Goal: Transaction & Acquisition: Purchase product/service

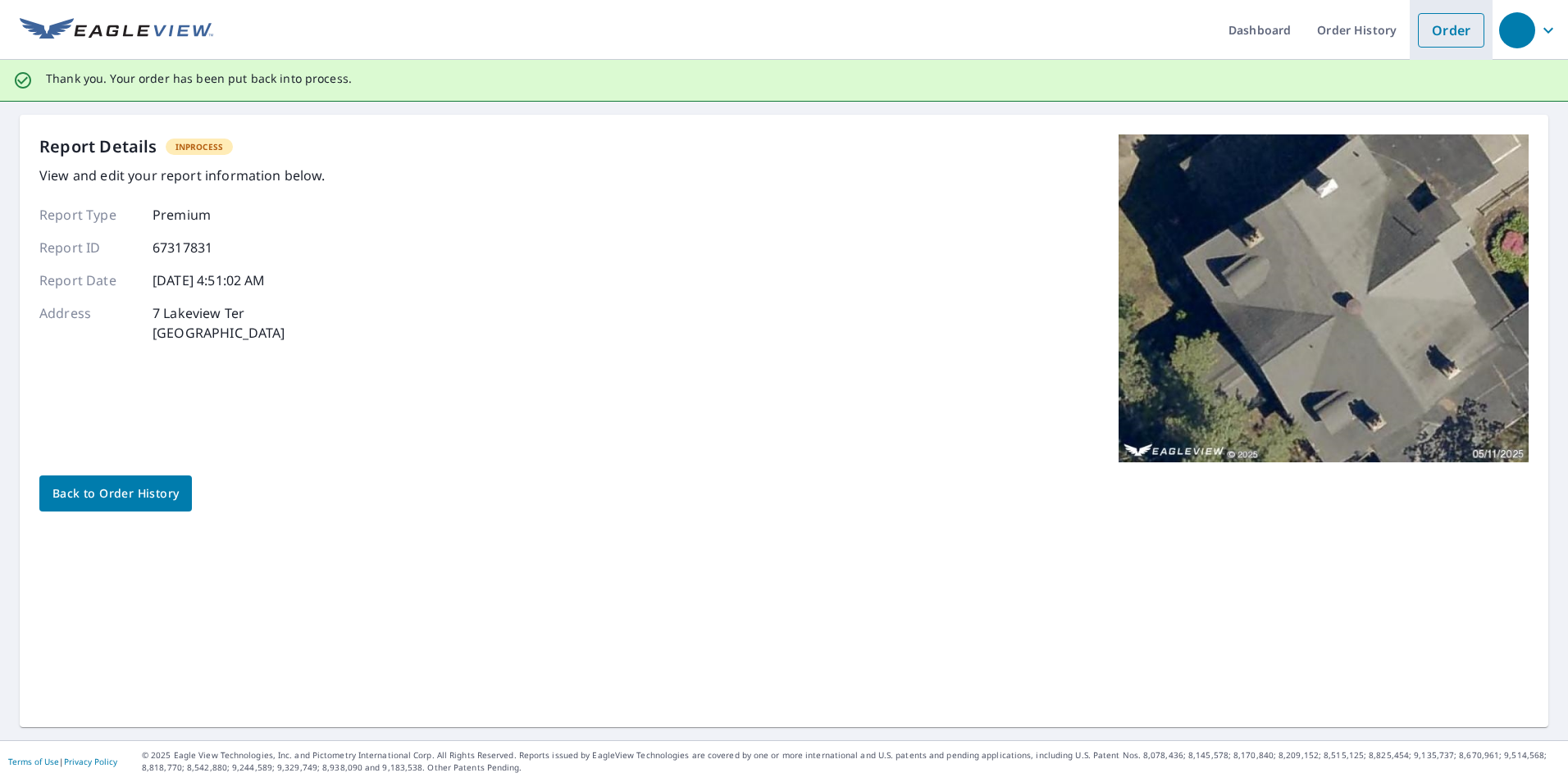
drag, startPoint x: 1442, startPoint y: 40, endPoint x: 1424, endPoint y: 40, distance: 18.0
click at [1442, 40] on link "Order" at bounding box center [1451, 30] width 66 height 34
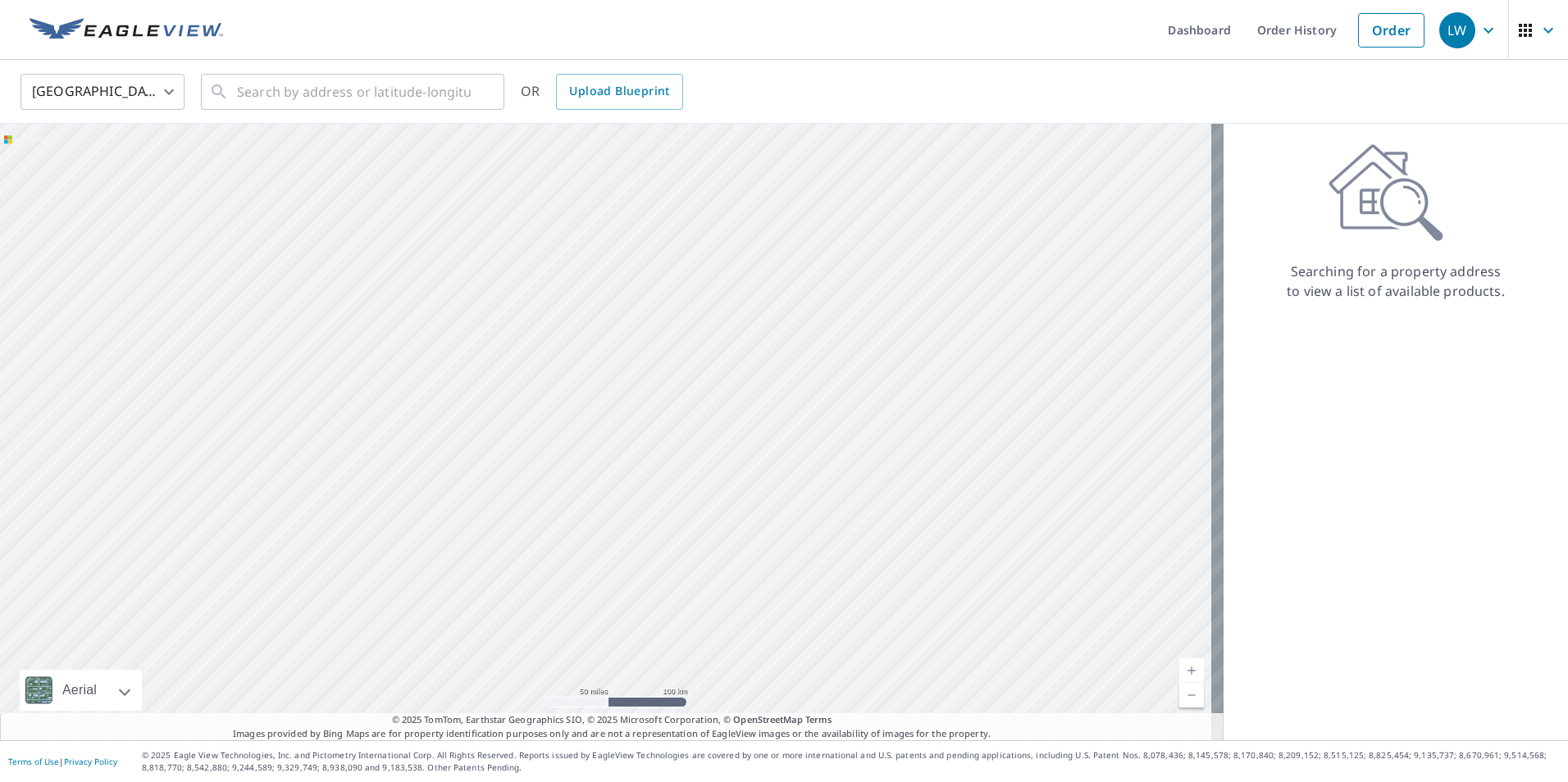
drag, startPoint x: 687, startPoint y: 388, endPoint x: 801, endPoint y: 381, distance: 114.2
click at [801, 381] on div at bounding box center [611, 432] width 1223 height 616
drag, startPoint x: 615, startPoint y: 398, endPoint x: 1186, endPoint y: 255, distance: 588.6
click at [1186, 255] on div at bounding box center [611, 432] width 1223 height 616
drag, startPoint x: 1084, startPoint y: 209, endPoint x: 1159, endPoint y: 45, distance: 180.3
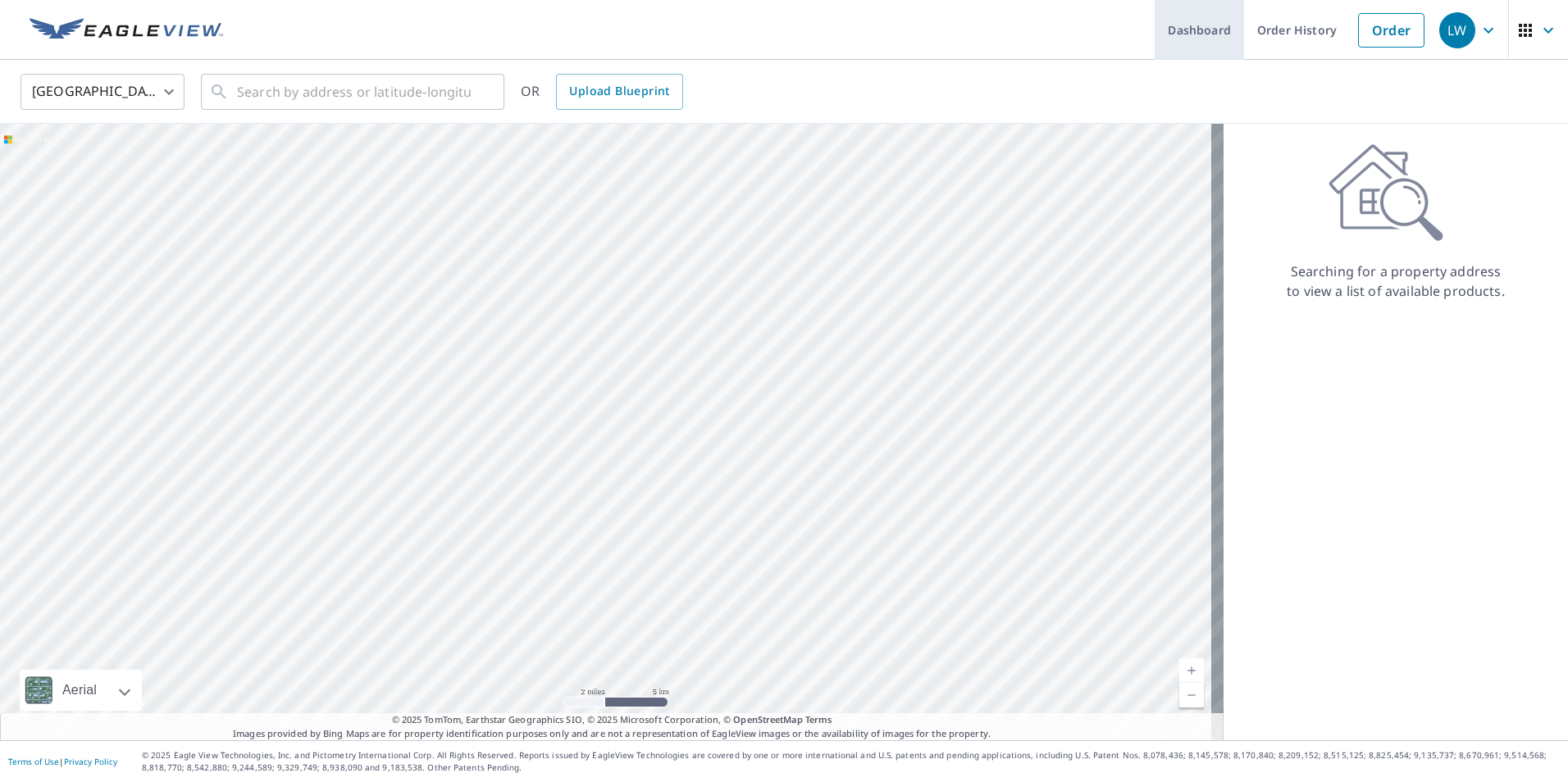
click at [1159, 45] on div "Dashboard Order History Order LW [GEOGRAPHIC_DATA] [GEOGRAPHIC_DATA] ​ ​ OR Upl…" at bounding box center [784, 391] width 1568 height 782
drag, startPoint x: 865, startPoint y: 347, endPoint x: 1097, endPoint y: -61, distance: 469.3
click at [1097, 0] on html "LW LW Dashboard Order History Order LW United States US ​ ​ OR Upload Blueprint…" at bounding box center [784, 391] width 1568 height 782
click at [1133, 281] on div at bounding box center [611, 432] width 1223 height 616
drag, startPoint x: 1070, startPoint y: 319, endPoint x: 781, endPoint y: 111, distance: 356.1
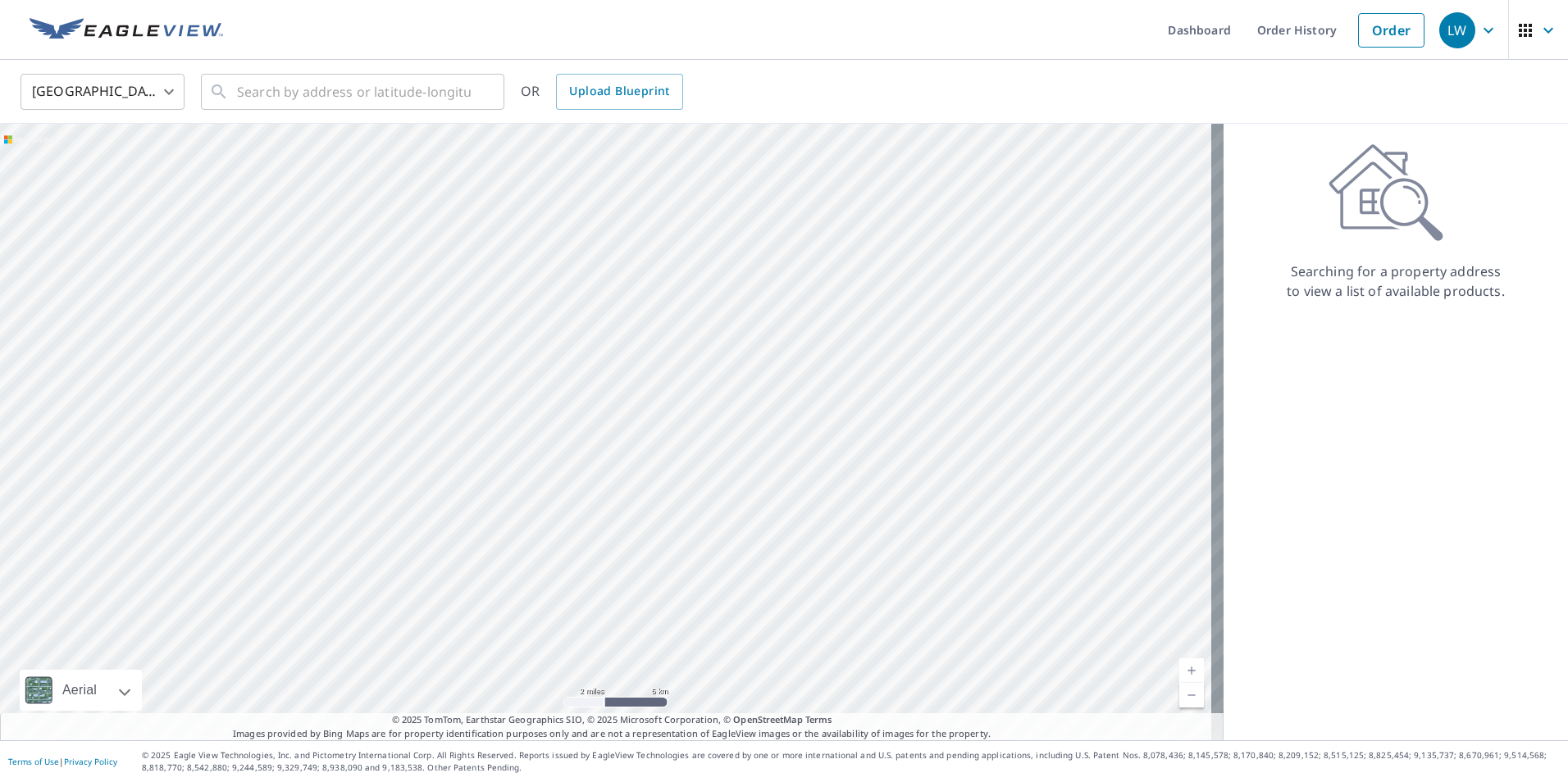
click at [792, 47] on div "Dashboard Order History Order LW [GEOGRAPHIC_DATA] [GEOGRAPHIC_DATA] ​ ​ OR Upl…" at bounding box center [784, 391] width 1568 height 782
drag, startPoint x: 755, startPoint y: 550, endPoint x: 733, endPoint y: 233, distance: 317.8
click at [805, 133] on div at bounding box center [611, 432] width 1223 height 616
drag, startPoint x: 843, startPoint y: 347, endPoint x: 877, endPoint y: 264, distance: 89.7
click at [877, 264] on div at bounding box center [611, 432] width 1223 height 616
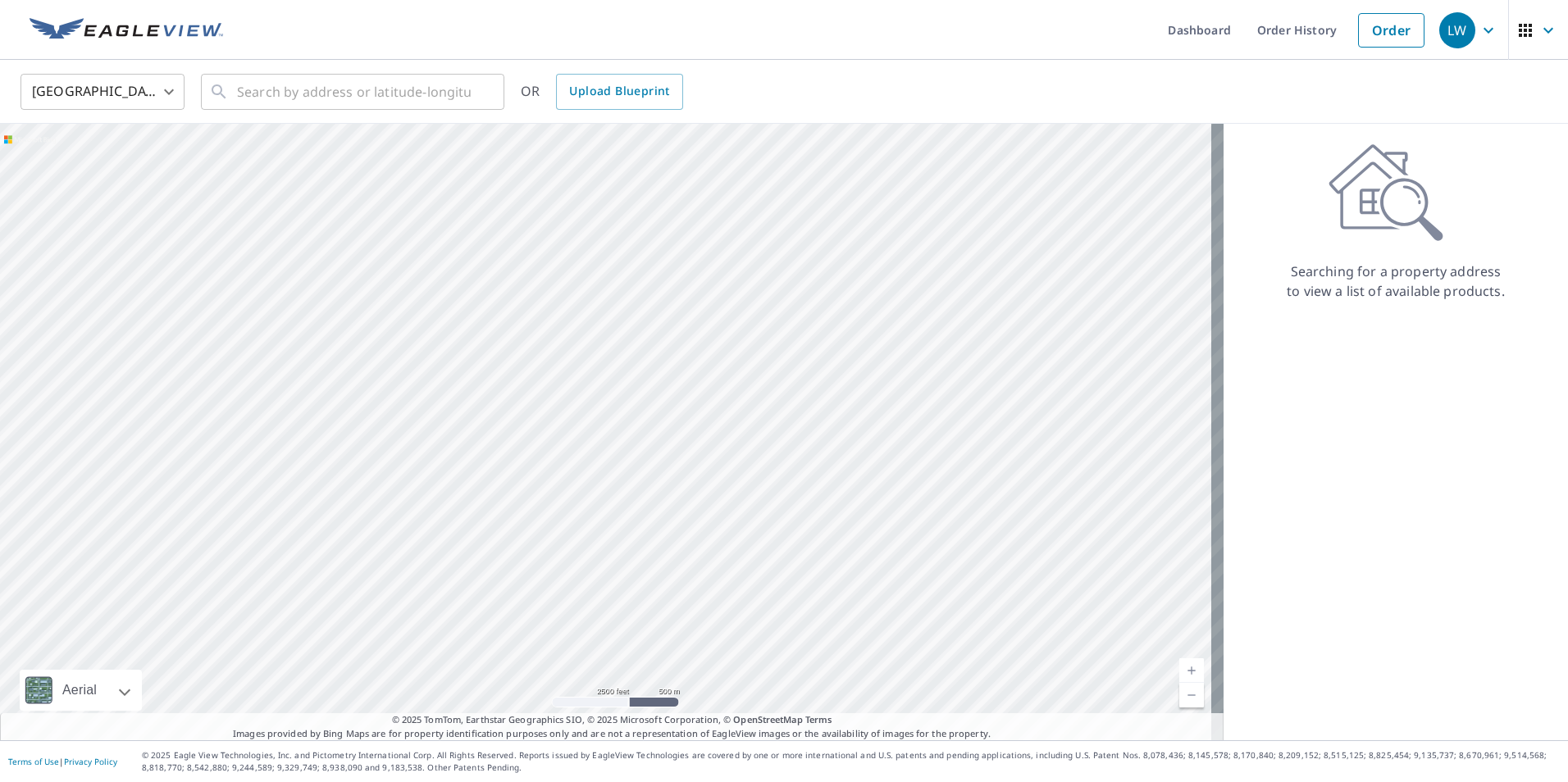
drag, startPoint x: 935, startPoint y: 301, endPoint x: 439, endPoint y: 621, distance: 590.3
click at [439, 621] on div at bounding box center [611, 432] width 1223 height 616
drag, startPoint x: 807, startPoint y: 329, endPoint x: 815, endPoint y: 476, distance: 147.2
click at [815, 476] on div at bounding box center [611, 432] width 1223 height 616
drag, startPoint x: 678, startPoint y: 316, endPoint x: 694, endPoint y: 499, distance: 183.7
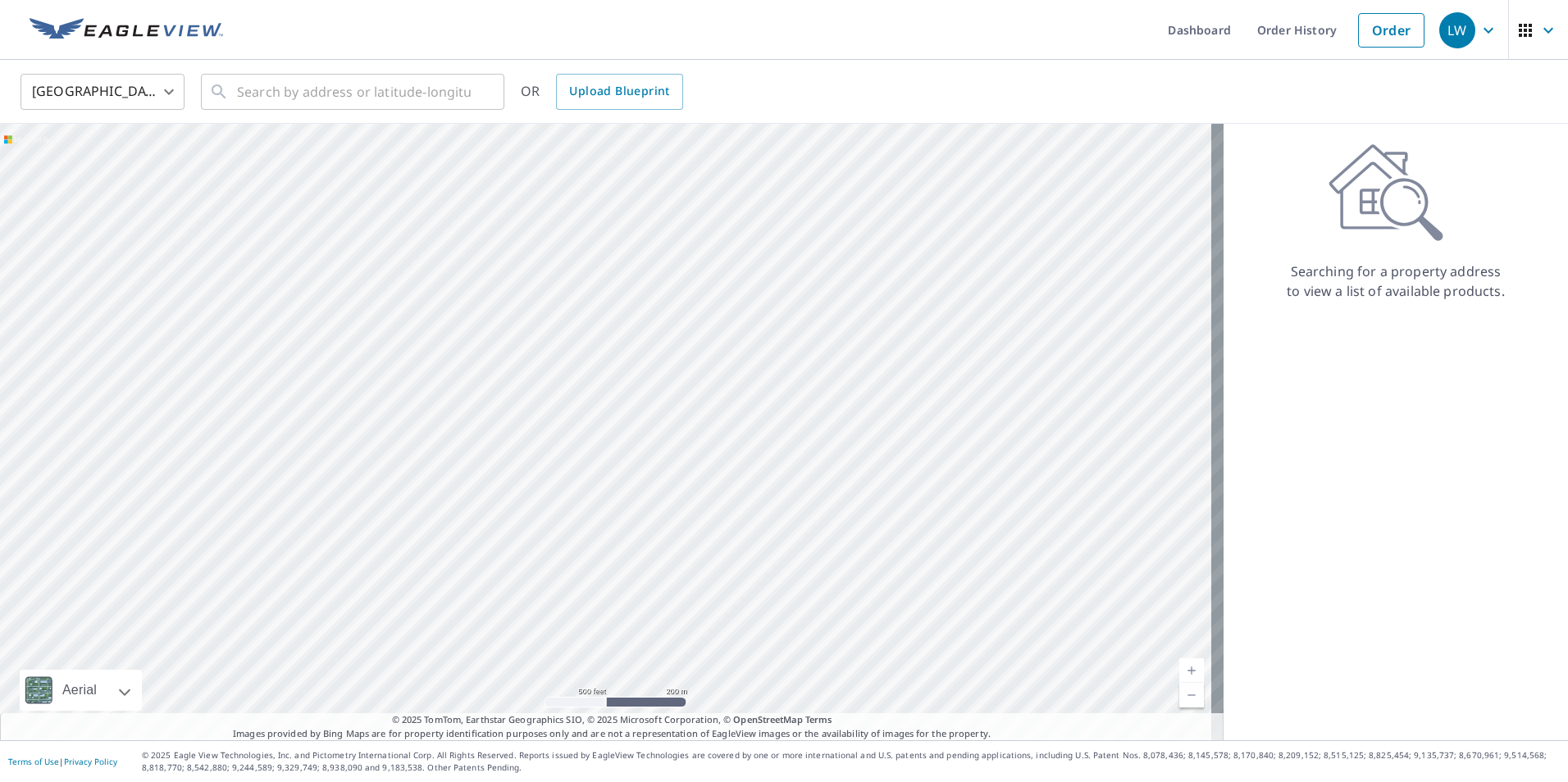
click at [694, 499] on div at bounding box center [611, 432] width 1223 height 616
drag, startPoint x: 657, startPoint y: 473, endPoint x: 680, endPoint y: 222, distance: 252.1
click at [680, 222] on div at bounding box center [611, 432] width 1223 height 616
drag, startPoint x: 683, startPoint y: 554, endPoint x: 662, endPoint y: 242, distance: 312.7
click at [662, 242] on div at bounding box center [611, 432] width 1223 height 616
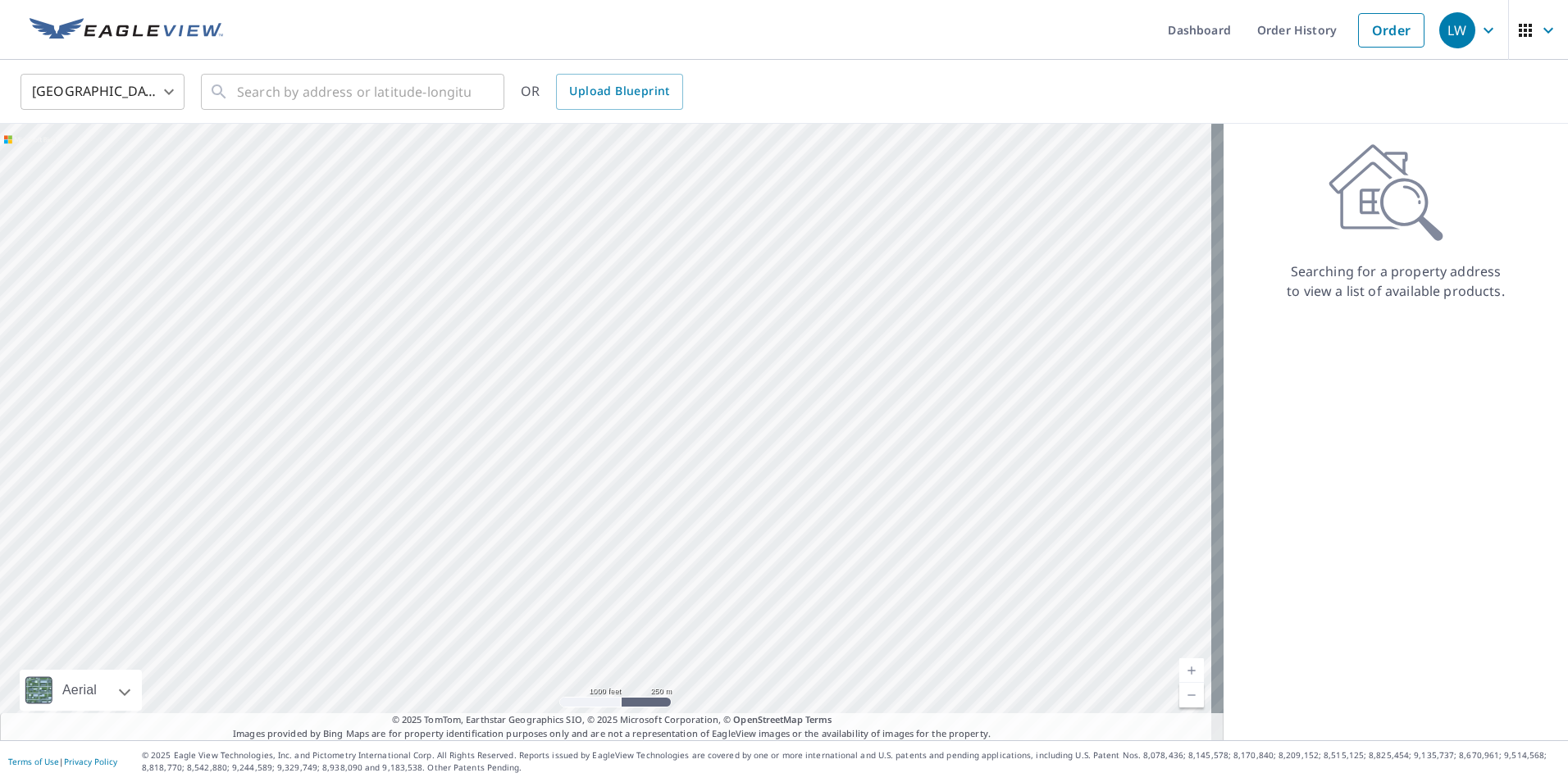
drag, startPoint x: 664, startPoint y: 494, endPoint x: 636, endPoint y: 7, distance: 487.8
click at [636, 7] on div "Dashboard Order History Order LW [GEOGRAPHIC_DATA] [GEOGRAPHIC_DATA] ​ ​ OR Upl…" at bounding box center [784, 391] width 1568 height 782
drag, startPoint x: 671, startPoint y: 457, endPoint x: 638, endPoint y: 196, distance: 263.1
click at [638, 196] on div at bounding box center [611, 432] width 1223 height 616
drag, startPoint x: 684, startPoint y: 150, endPoint x: 681, endPoint y: 94, distance: 56.1
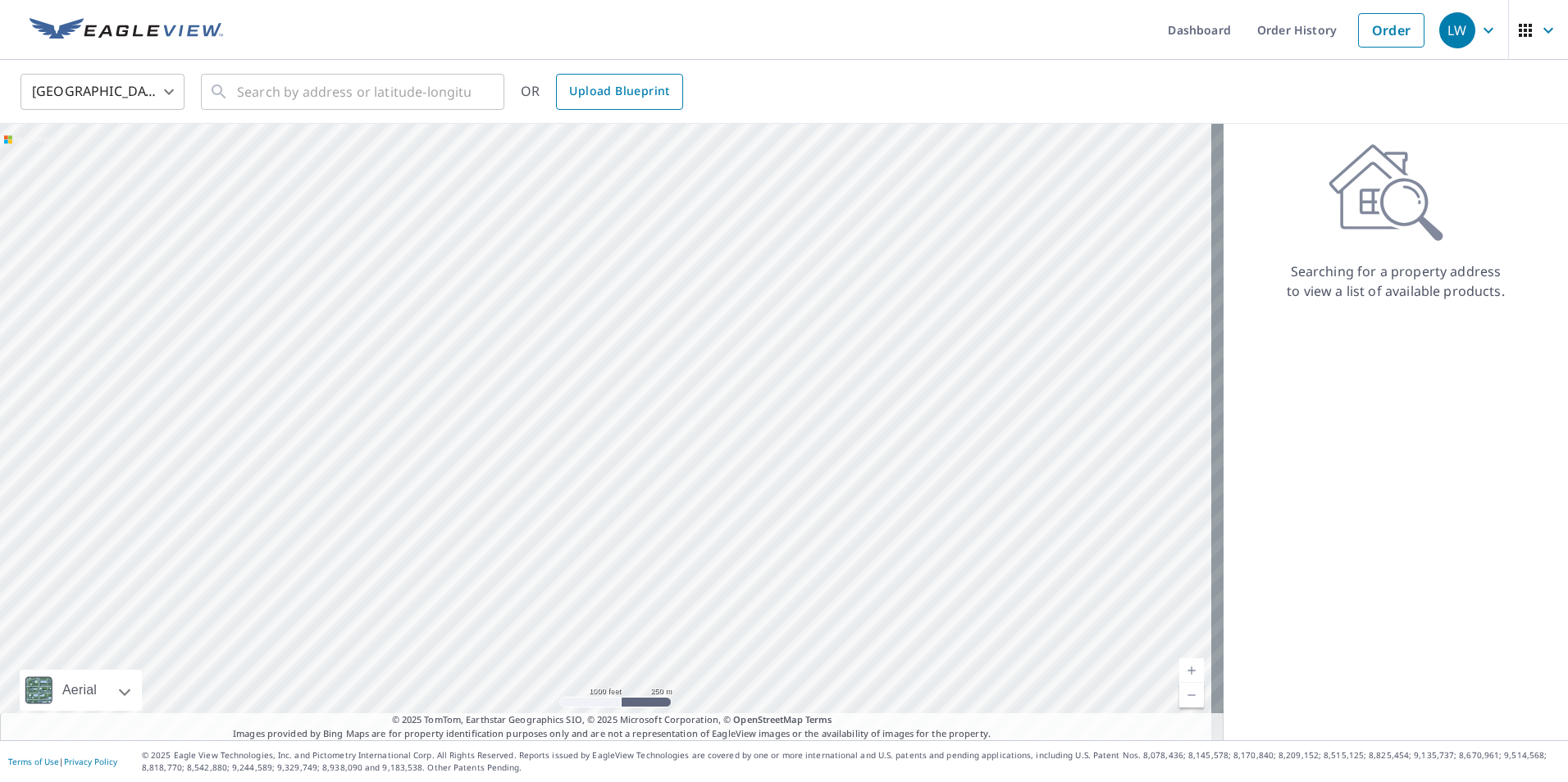
click at [681, 94] on div "United States US ​ ​ OR Upload Blueprint Aerial Road A standard road map Aerial…" at bounding box center [784, 401] width 1568 height 681
drag, startPoint x: 651, startPoint y: 375, endPoint x: 672, endPoint y: 83, distance: 292.8
click at [691, 63] on div "United States US ​ ​ OR Upload Blueprint Aerial Road A standard road map Aerial…" at bounding box center [784, 401] width 1568 height 681
drag, startPoint x: 688, startPoint y: 326, endPoint x: 684, endPoint y: 11, distance: 315.0
click at [684, 11] on div "Dashboard Order History Order LW [GEOGRAPHIC_DATA] [GEOGRAPHIC_DATA] ​ ​ OR Upl…" at bounding box center [784, 391] width 1568 height 782
